Goal: Obtain resource: Download file/media

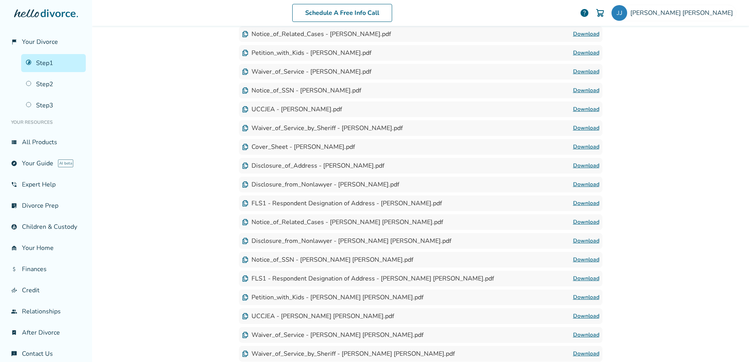
scroll to position [346, 0]
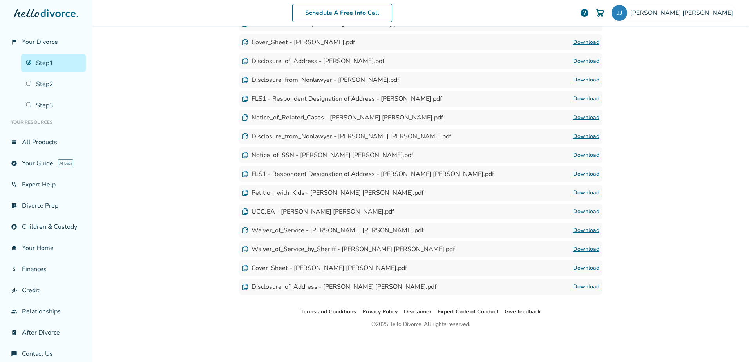
click at [582, 288] on link "Download" at bounding box center [586, 286] width 26 height 9
click at [44, 62] on link "Step 1" at bounding box center [53, 63] width 65 height 18
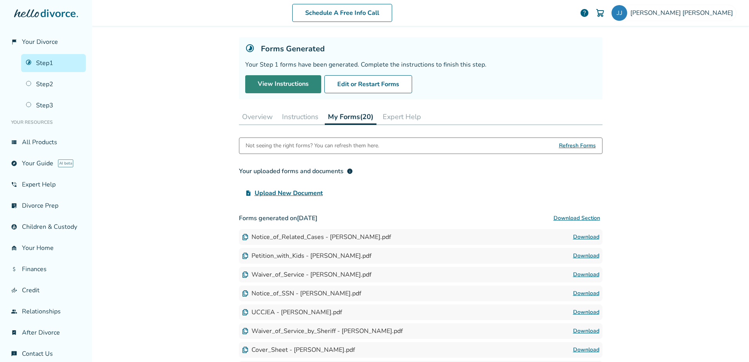
click at [309, 86] on link "View Instructions" at bounding box center [283, 84] width 76 height 18
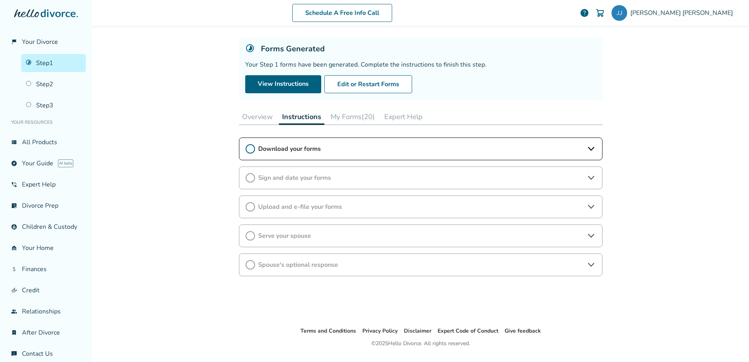
click at [348, 121] on button "My Forms (20)" at bounding box center [352, 117] width 51 height 16
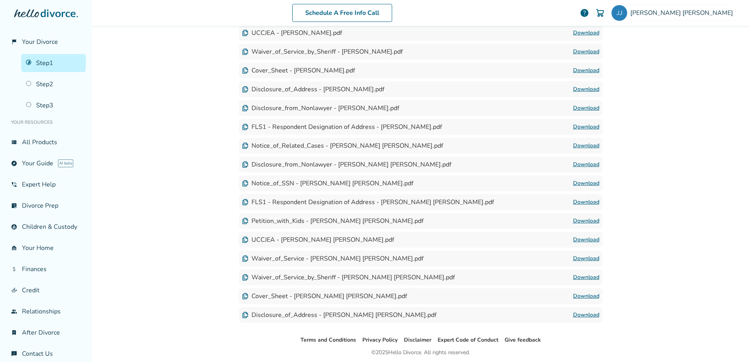
scroll to position [318, 0]
click at [576, 314] on link "Download" at bounding box center [586, 314] width 26 height 9
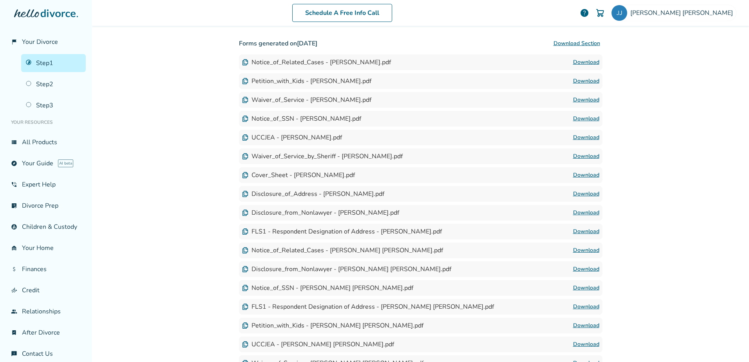
scroll to position [212, 0]
click at [582, 63] on link "Download" at bounding box center [586, 63] width 26 height 9
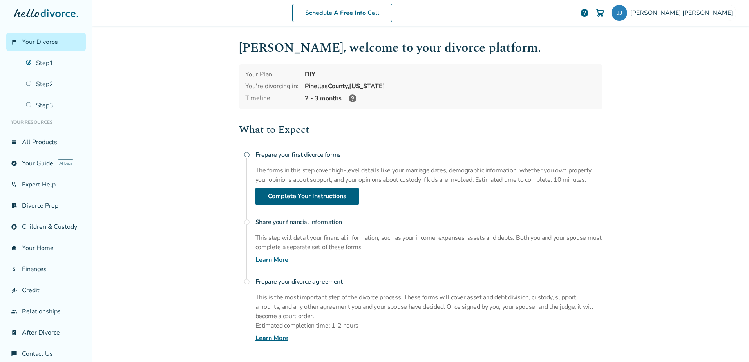
scroll to position [52, 0]
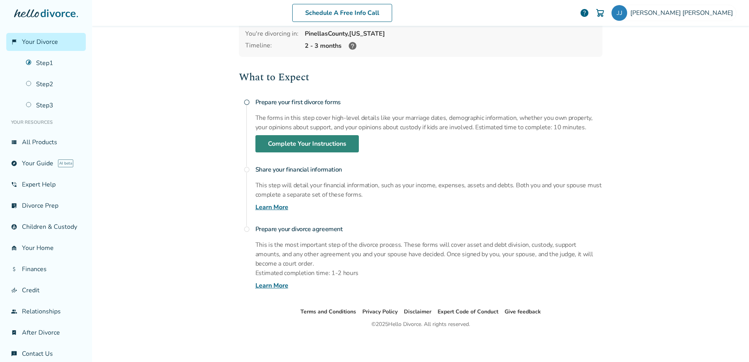
click at [282, 145] on link "Complete Your Instructions" at bounding box center [306, 143] width 103 height 17
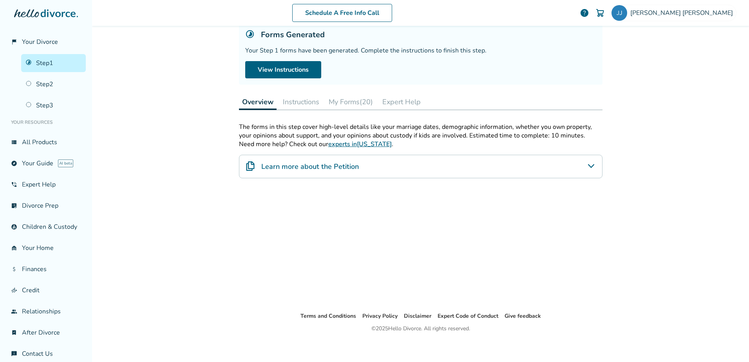
scroll to position [38, 0]
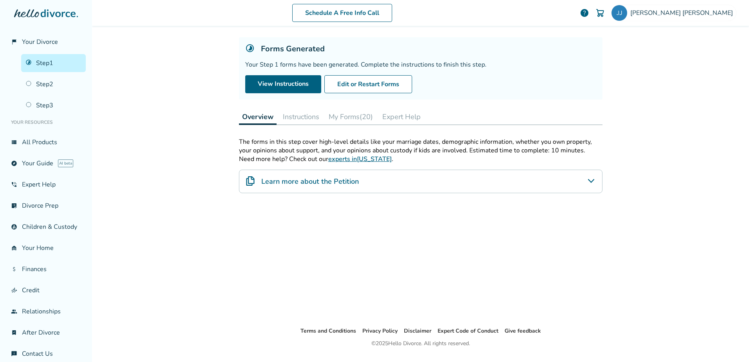
click at [337, 121] on button "My Forms (20)" at bounding box center [350, 117] width 51 height 16
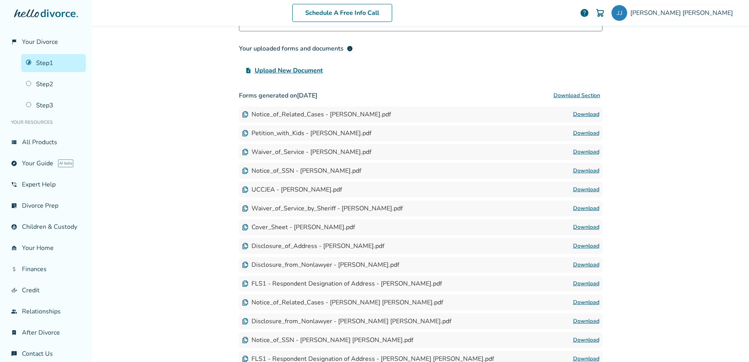
scroll to position [162, 0]
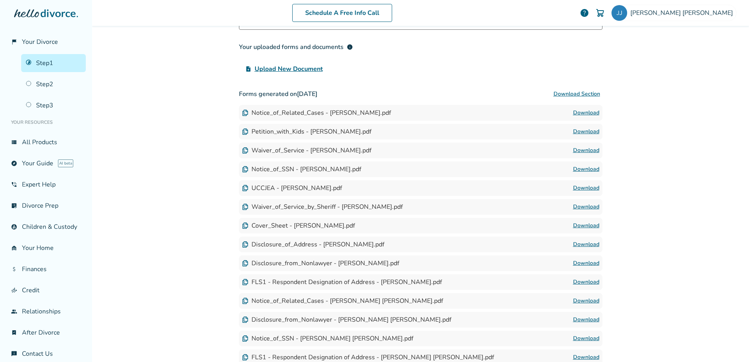
click at [579, 112] on link "Download" at bounding box center [586, 112] width 26 height 9
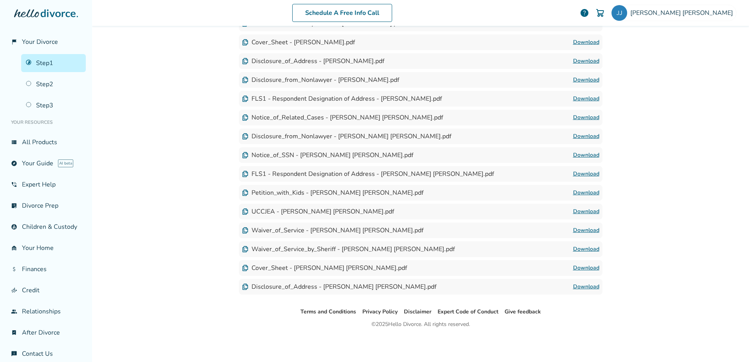
click at [590, 288] on link "Download" at bounding box center [586, 286] width 26 height 9
click at [578, 270] on link "Download" at bounding box center [586, 267] width 26 height 9
click at [579, 249] on link "Download" at bounding box center [586, 248] width 26 height 9
click at [578, 249] on link "Download" at bounding box center [586, 248] width 26 height 9
click at [575, 231] on link "Download" at bounding box center [586, 230] width 26 height 9
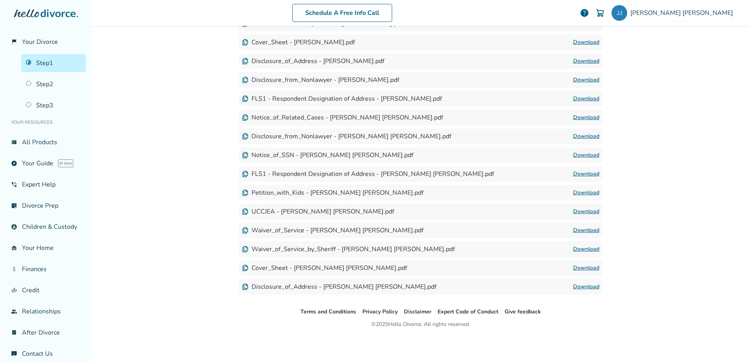
click at [576, 210] on link "Download" at bounding box center [586, 211] width 26 height 9
click at [576, 191] on link "Download" at bounding box center [586, 192] width 26 height 9
click at [577, 172] on link "Download" at bounding box center [586, 173] width 26 height 9
click at [576, 155] on link "Download" at bounding box center [586, 154] width 26 height 9
click at [576, 135] on link "Download" at bounding box center [586, 136] width 26 height 9
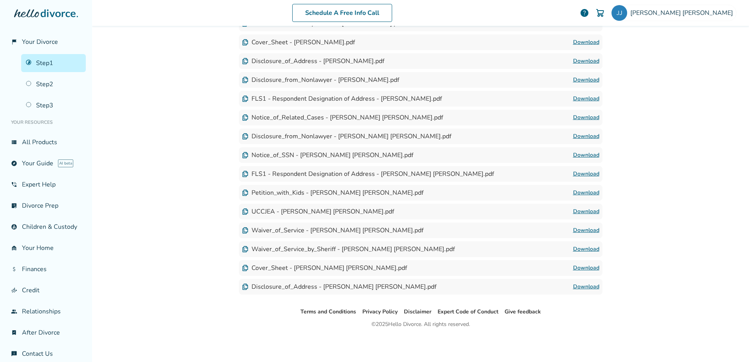
click at [574, 117] on link "Download" at bounding box center [586, 117] width 26 height 9
click at [581, 99] on link "Download" at bounding box center [586, 98] width 26 height 9
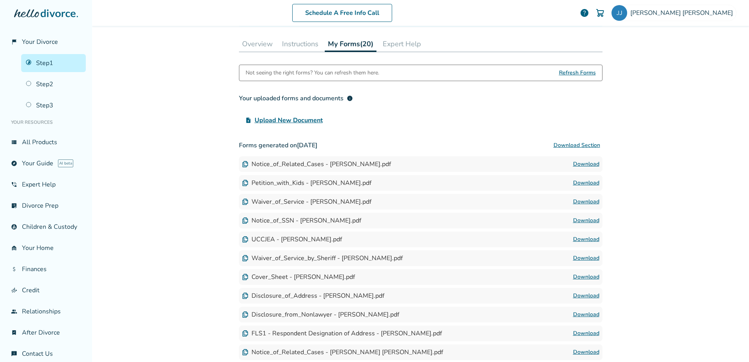
scroll to position [112, 0]
